Goal: Find specific page/section: Find specific page/section

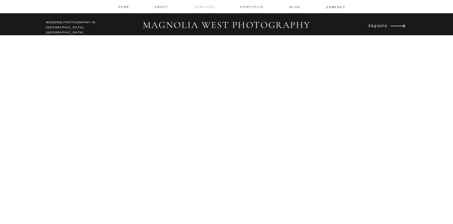
click at [208, 8] on nav "services" at bounding box center [205, 7] width 21 height 4
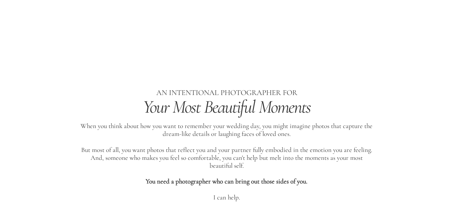
scroll to position [255, 0]
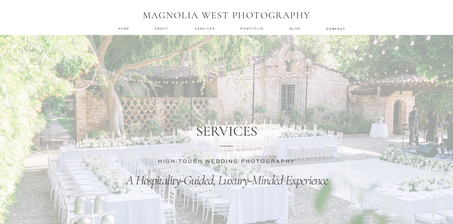
click at [203, 30] on nav "services" at bounding box center [205, 28] width 21 height 4
